Goal: Task Accomplishment & Management: Use online tool/utility

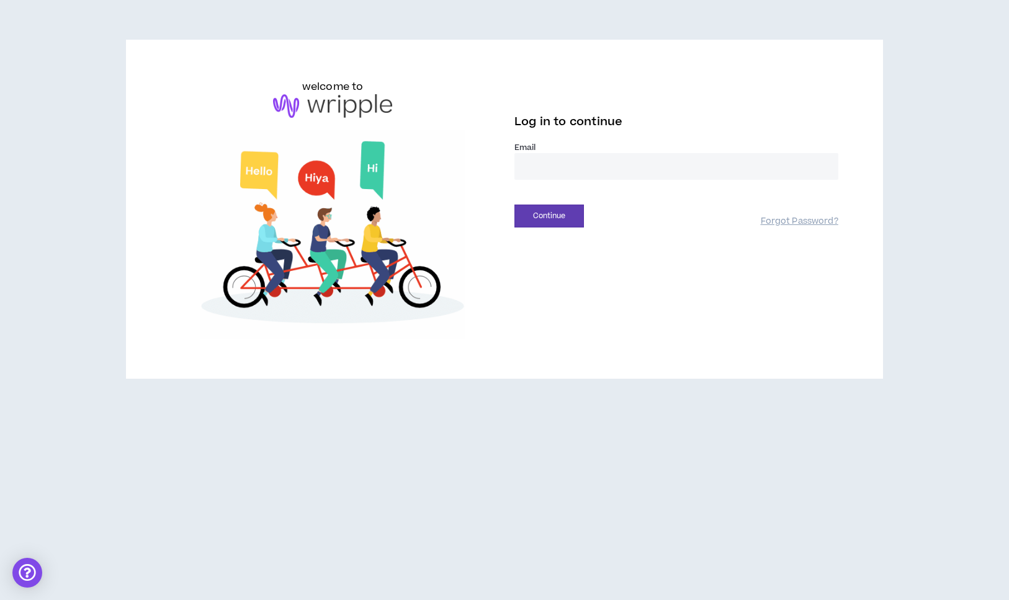
click at [620, 154] on input "email" at bounding box center [676, 166] width 324 height 27
type input "**********"
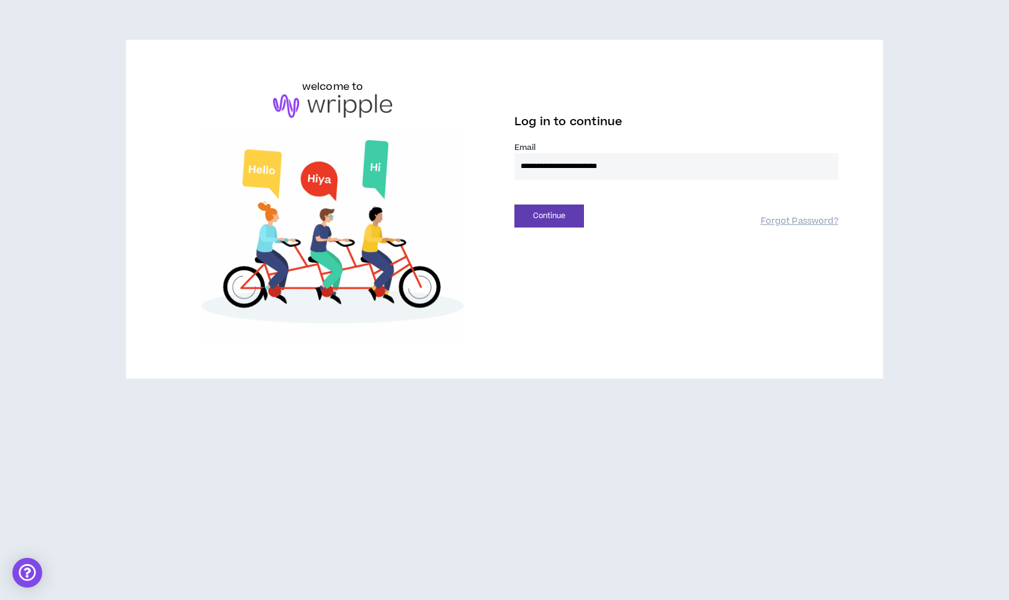
click at [571, 202] on div "Continue Forgot Password?" at bounding box center [676, 212] width 324 height 32
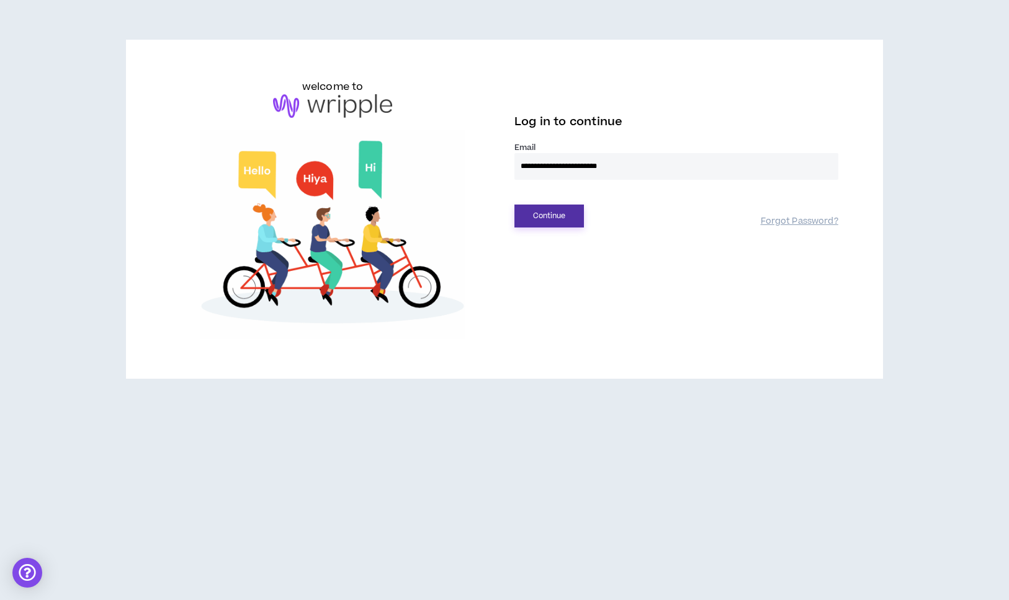
click at [573, 212] on button "Continue" at bounding box center [548, 216] width 69 height 23
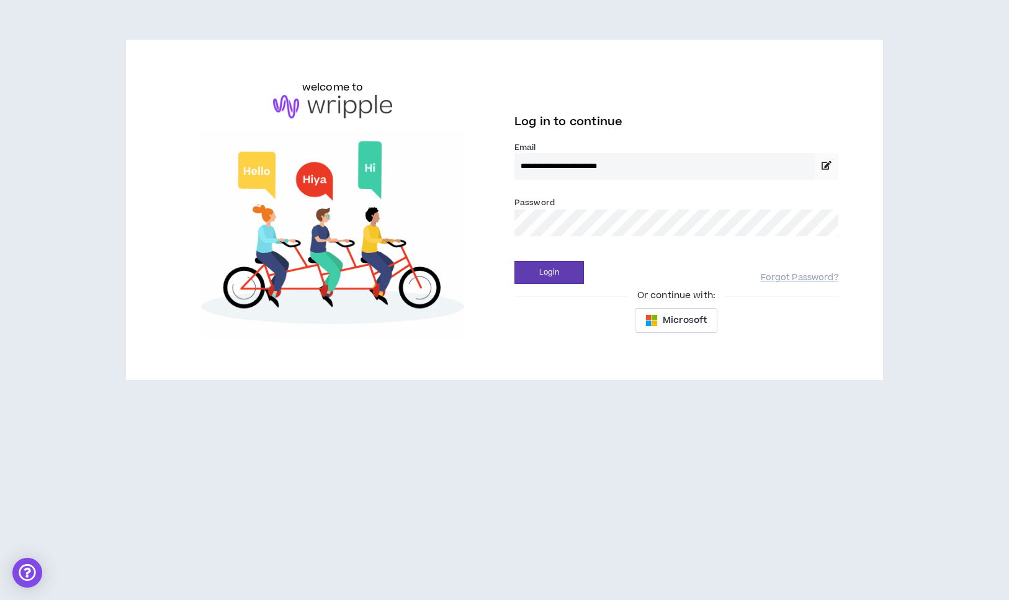
click at [566, 260] on div "Login Forgot Password?" at bounding box center [676, 268] width 324 height 32
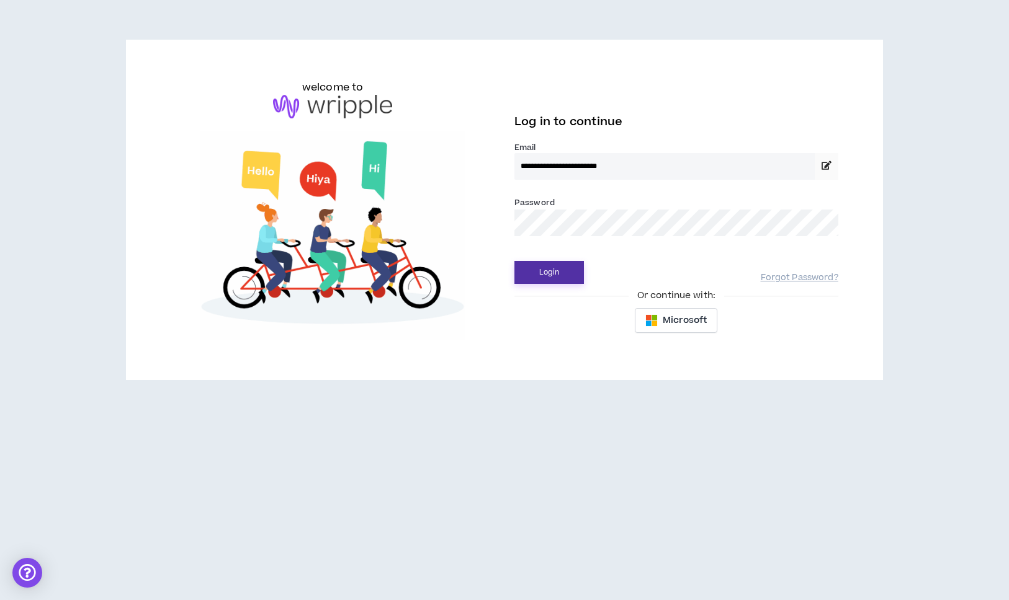
click at [564, 270] on button "Login" at bounding box center [548, 272] width 69 height 23
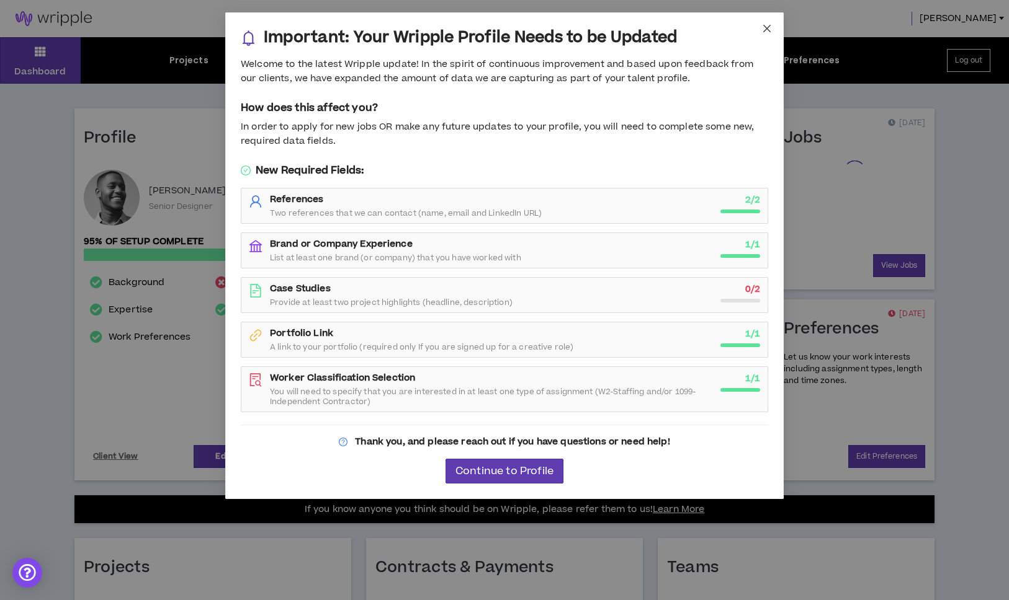
click at [769, 25] on icon "close" at bounding box center [766, 28] width 7 height 7
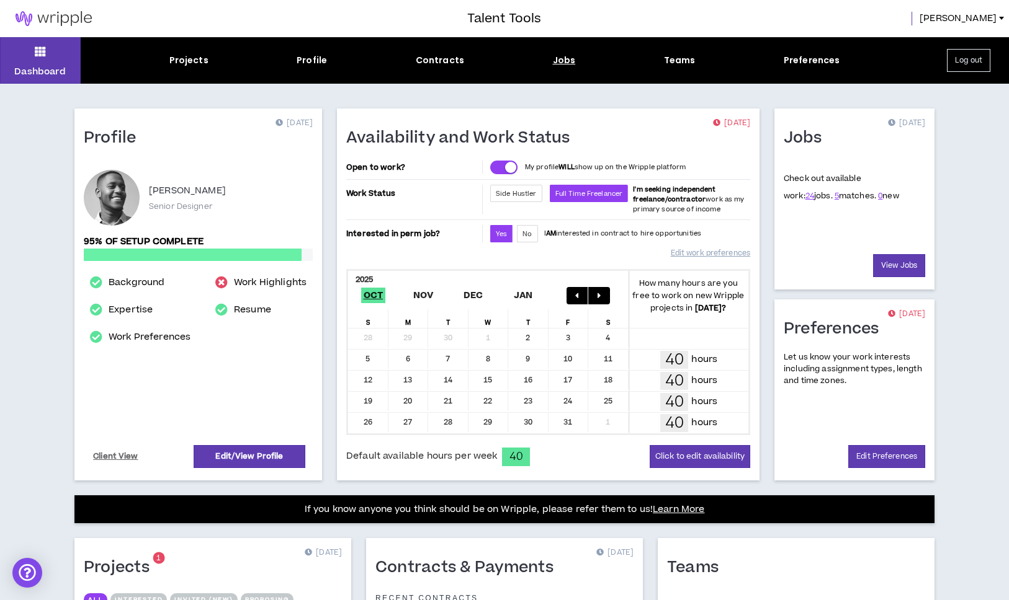
click at [560, 57] on div "Jobs" at bounding box center [564, 60] width 23 height 13
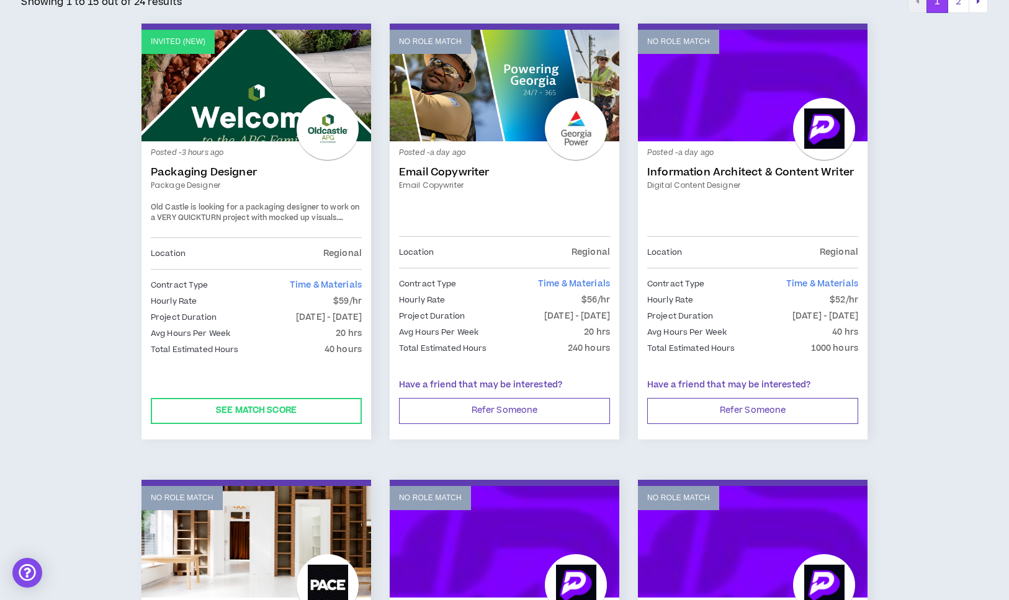
scroll to position [247, 0]
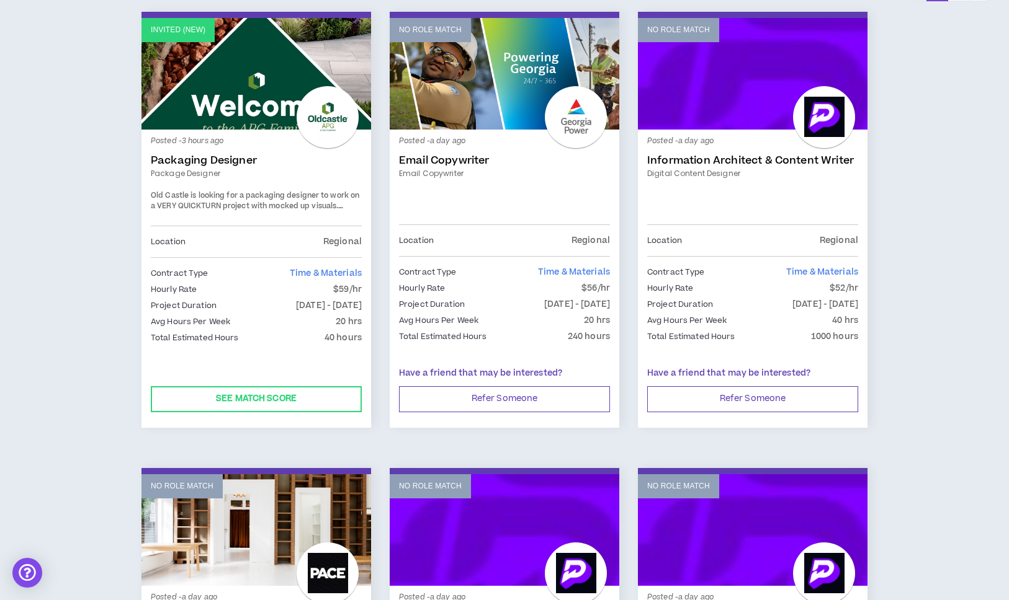
click at [245, 197] on span "Old Castle is looking for a packaging designer to work on a VERY QUICKTURN proj…" at bounding box center [255, 201] width 208 height 22
click at [256, 112] on link "Invited (new)" at bounding box center [256, 74] width 230 height 112
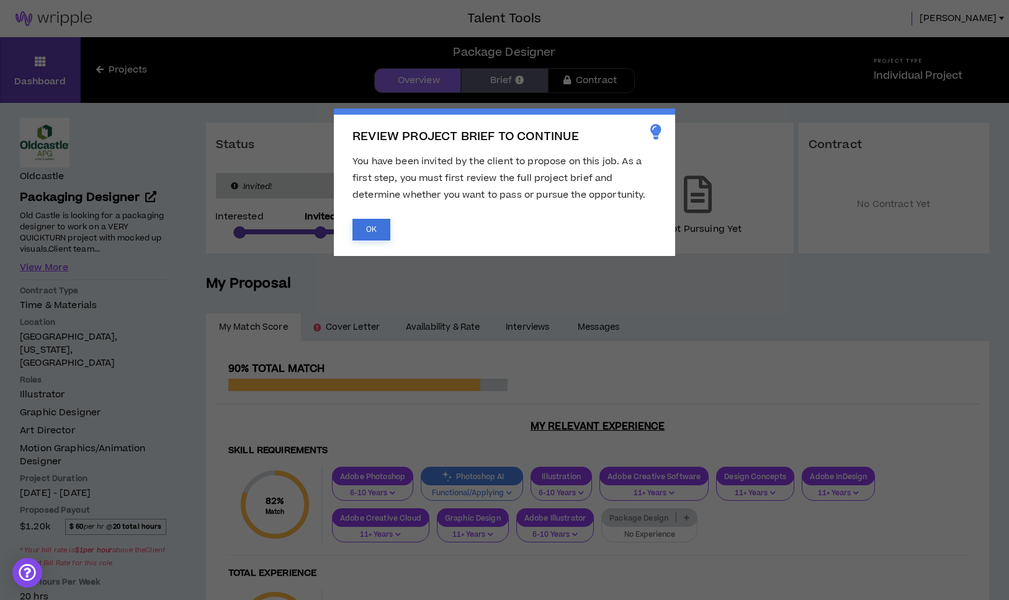
click at [377, 224] on button "OK" at bounding box center [371, 230] width 38 height 22
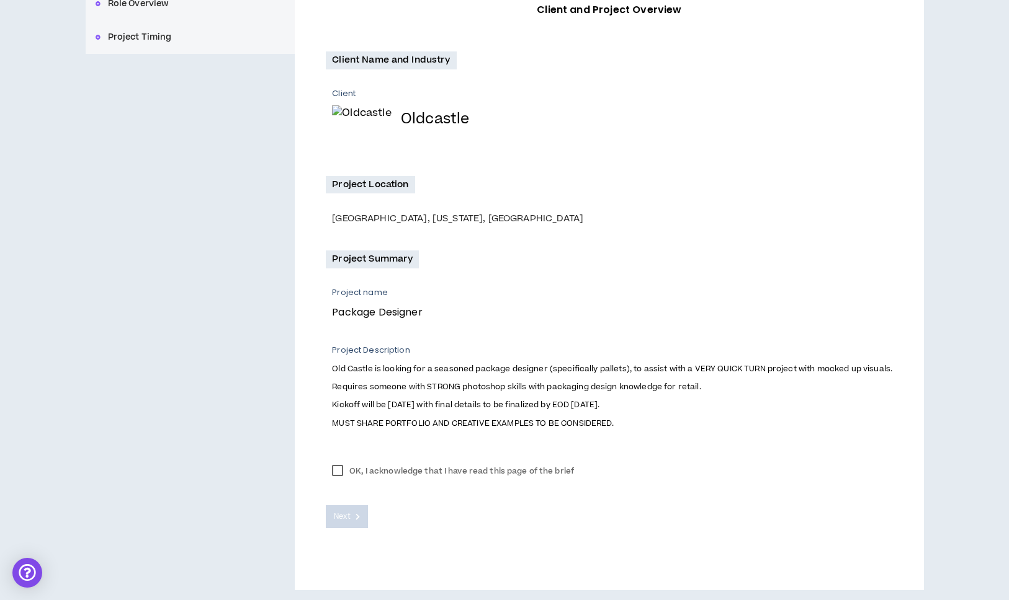
scroll to position [204, 0]
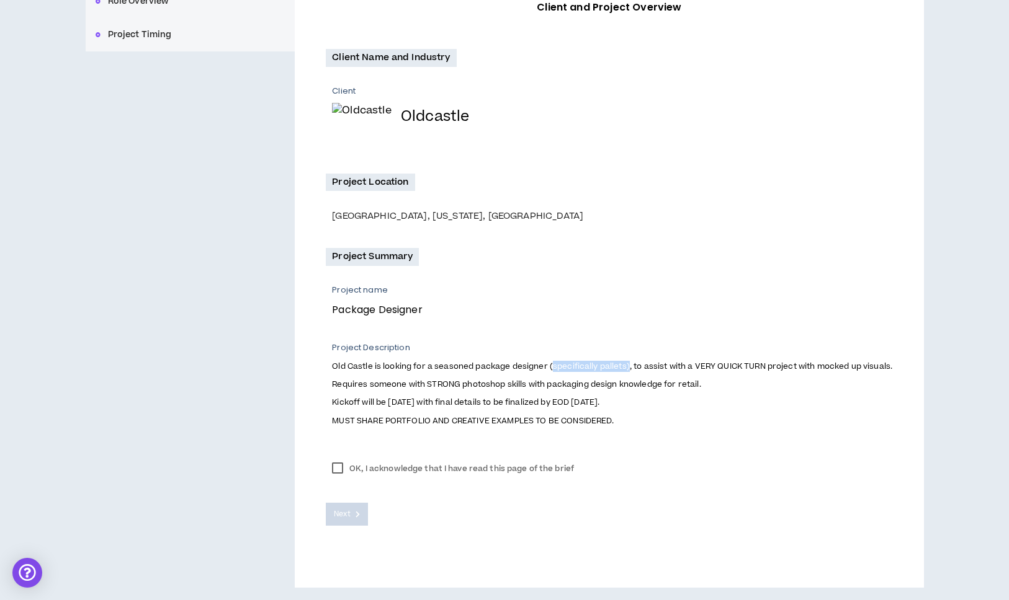
drag, startPoint x: 551, startPoint y: 368, endPoint x: 626, endPoint y: 367, distance: 74.5
click at [626, 367] on span "Old Castle is looking for a seasoned package designer (specifically pallets), t…" at bounding box center [612, 366] width 560 height 11
copy span "specifically pallets)"
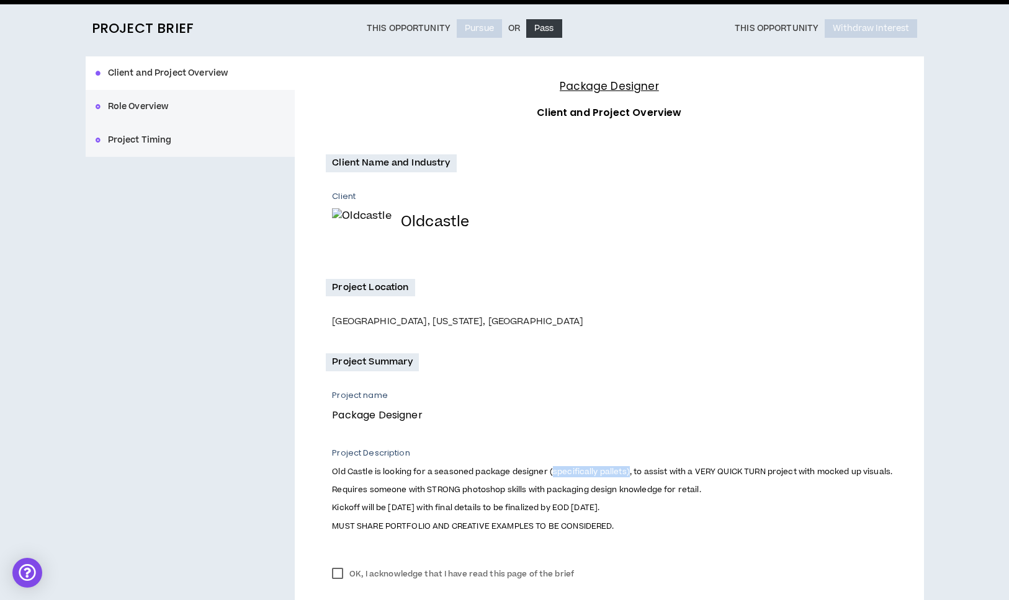
scroll to position [0, 0]
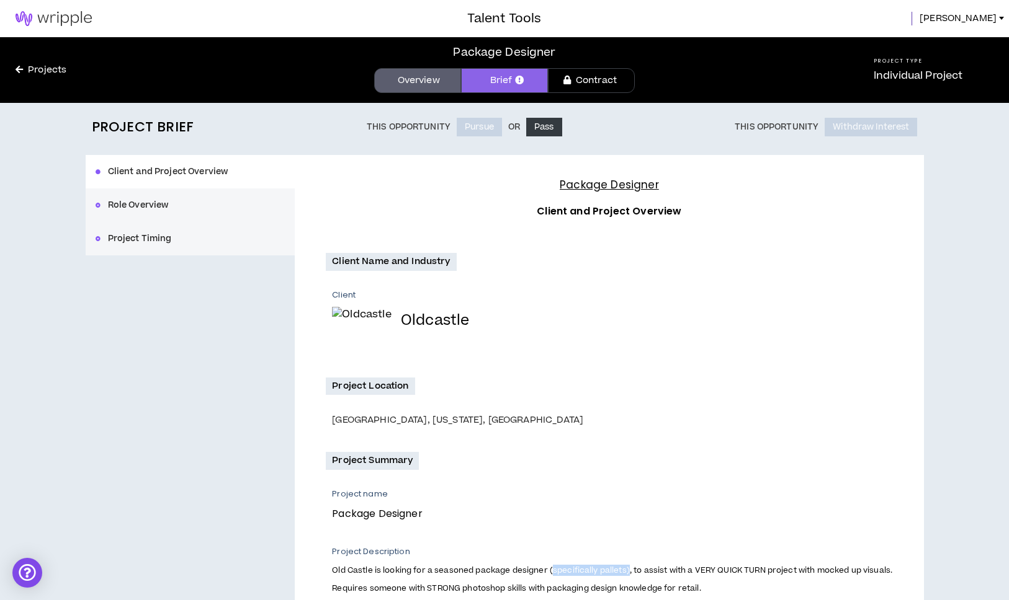
click at [40, 72] on link "Projects" at bounding box center [41, 70] width 82 height 14
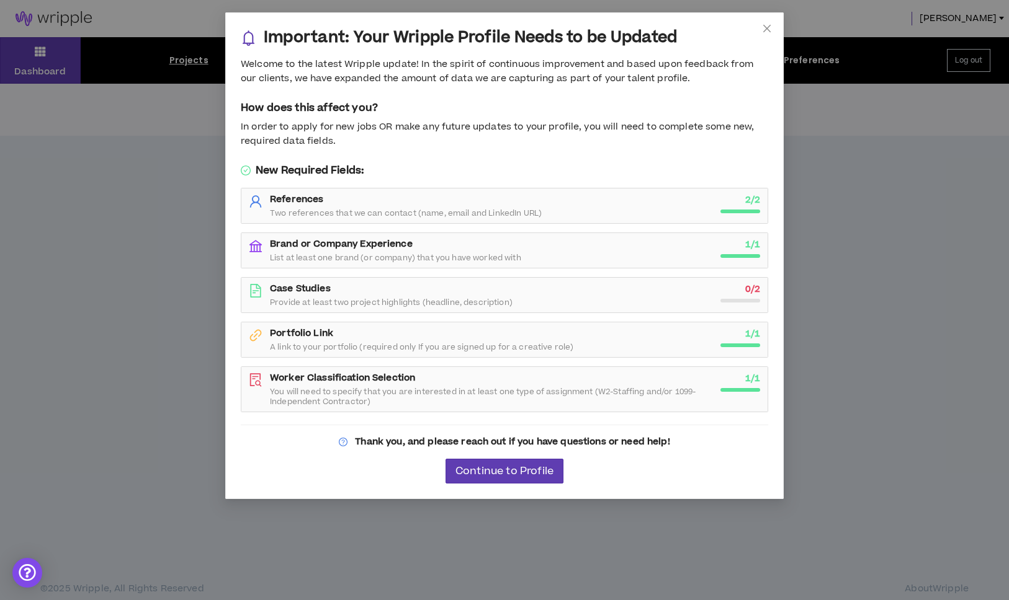
click at [38, 72] on div "Important: Your Wripple Profile Needs to be Updated Welcome to the latest Wripp…" at bounding box center [504, 300] width 1009 height 600
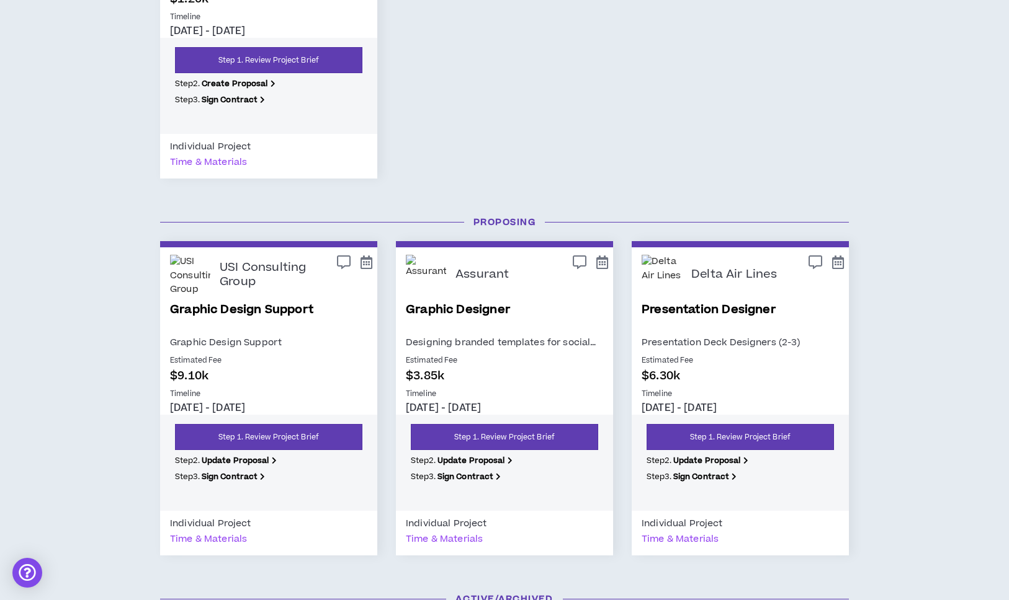
scroll to position [828, 0]
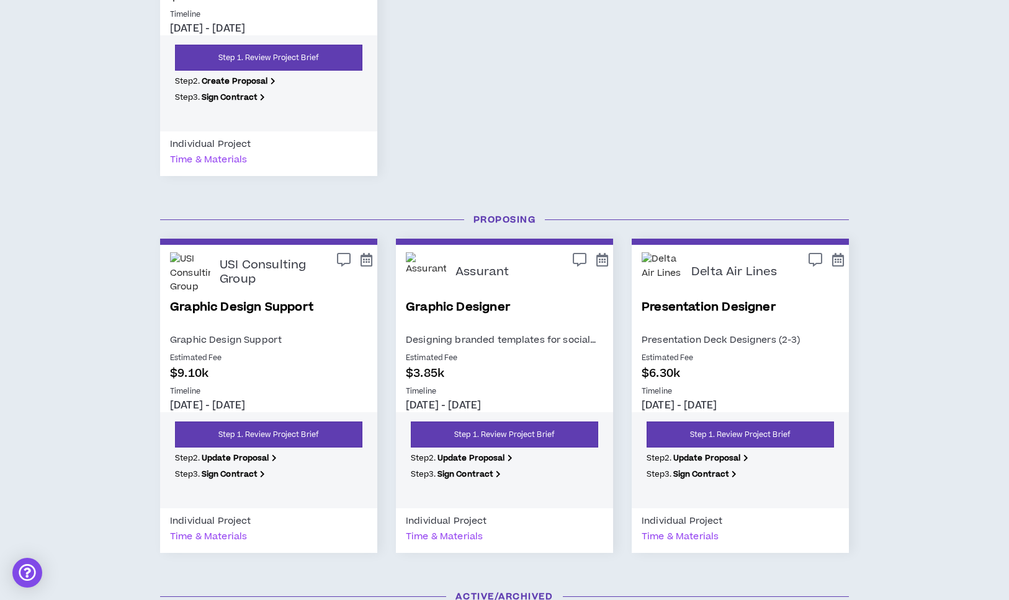
click at [425, 369] on p "$3.85k" at bounding box center [504, 373] width 197 height 17
click at [428, 373] on p "$3.85k" at bounding box center [504, 373] width 197 height 17
